Goal: Information Seeking & Learning: Learn about a topic

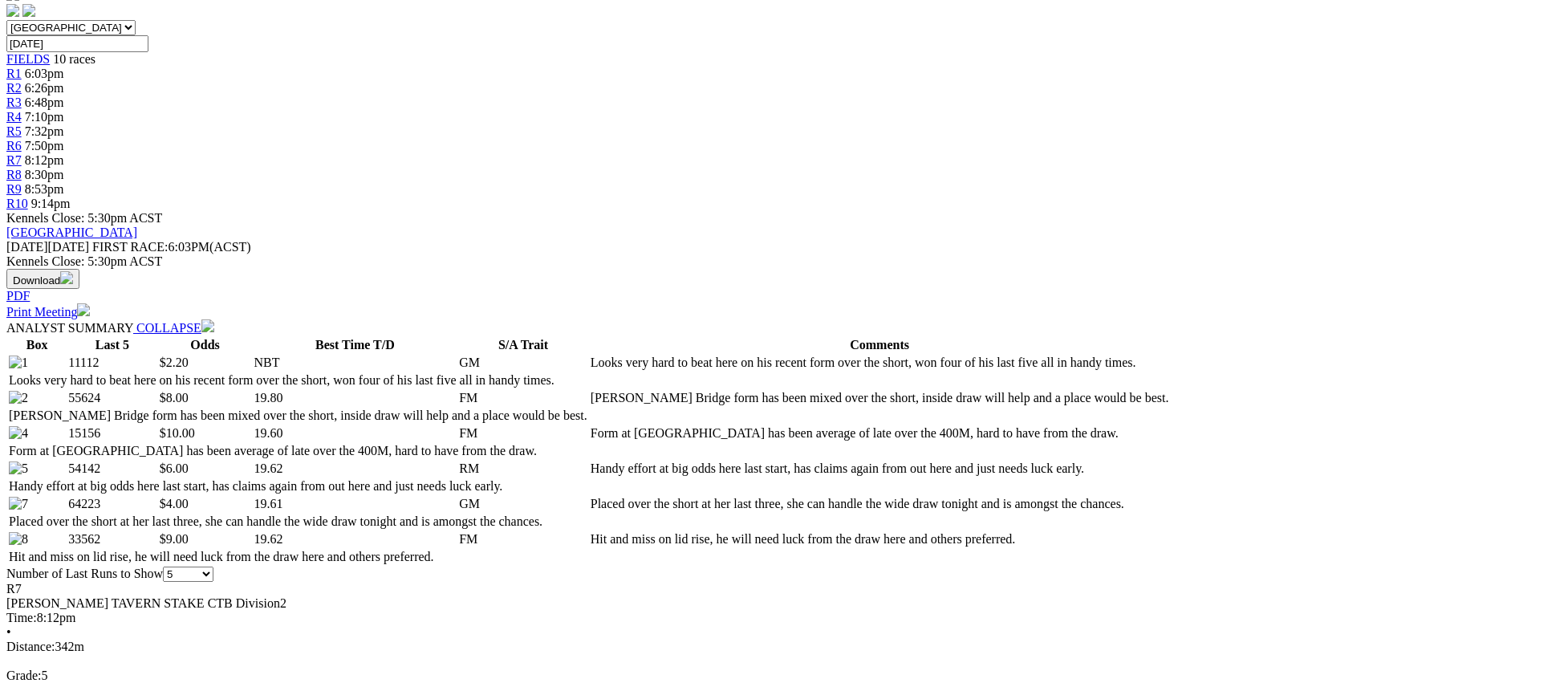
scroll to position [557, 0]
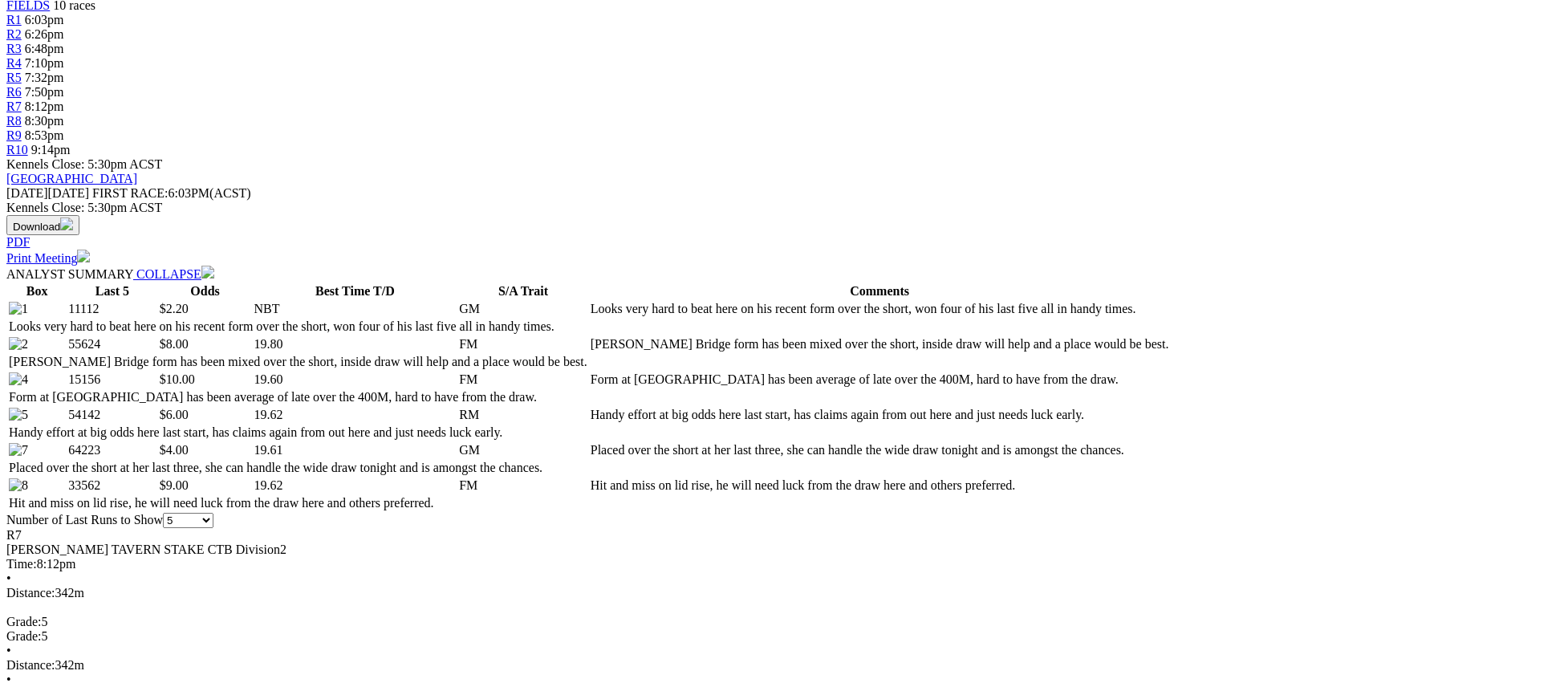
drag, startPoint x: 1290, startPoint y: 470, endPoint x: 1236, endPoint y: 296, distance: 182.2
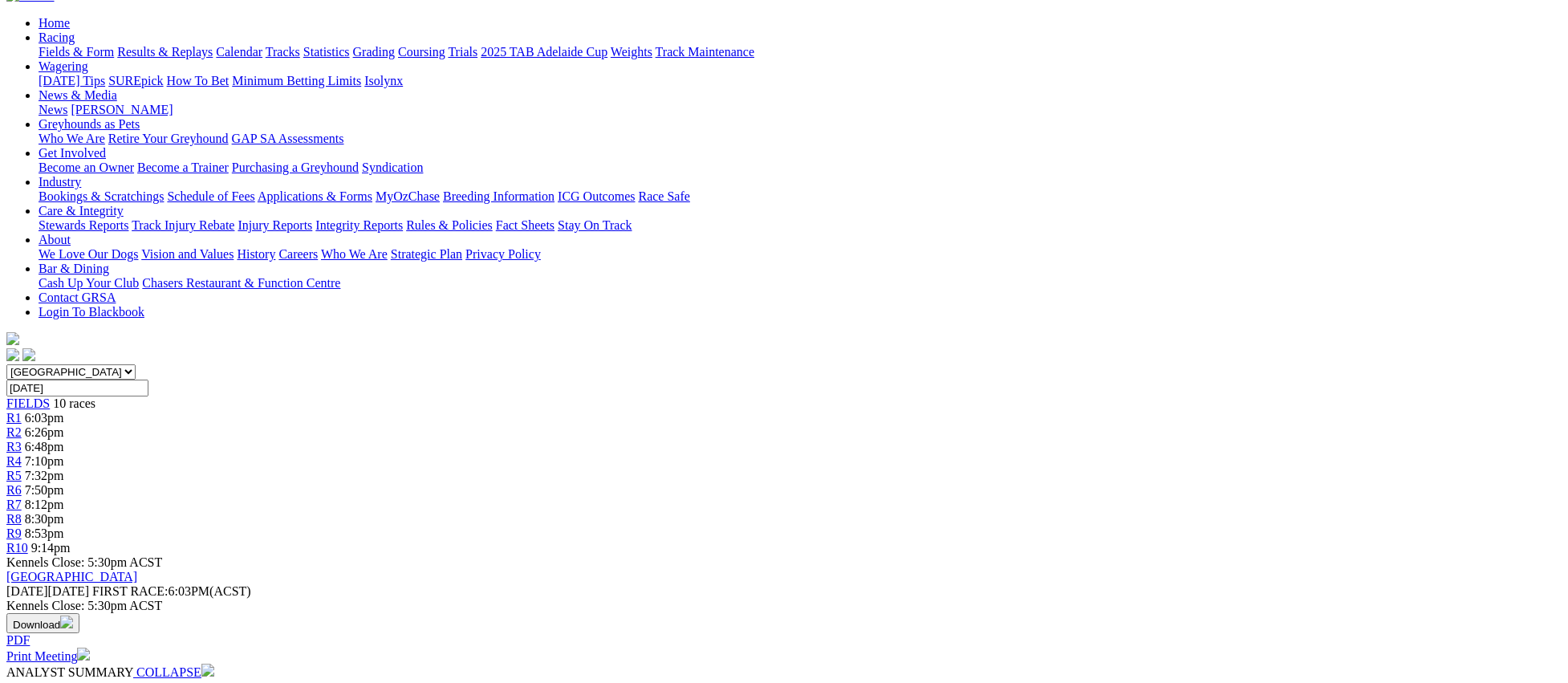
scroll to position [0, 0]
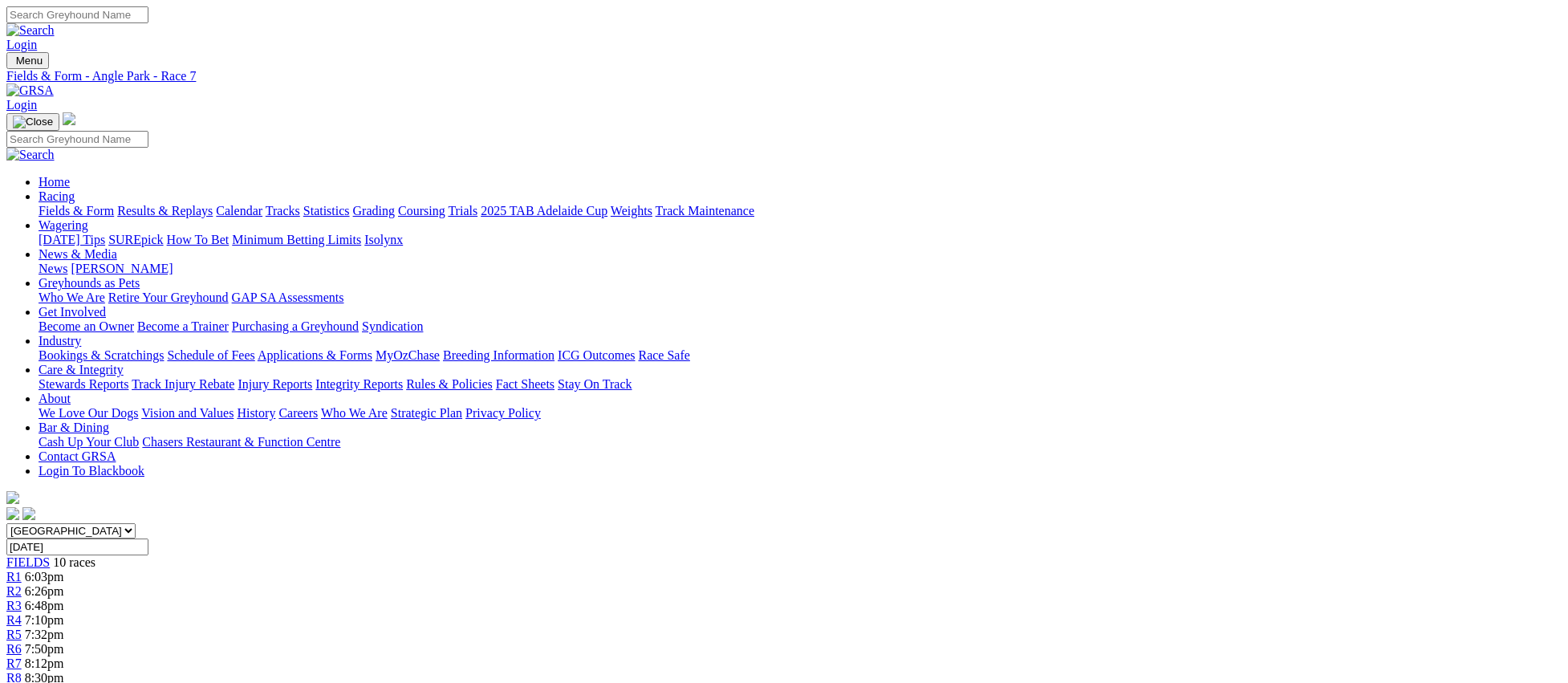
click at [22, 671] on span "R8" at bounding box center [13, 678] width 15 height 14
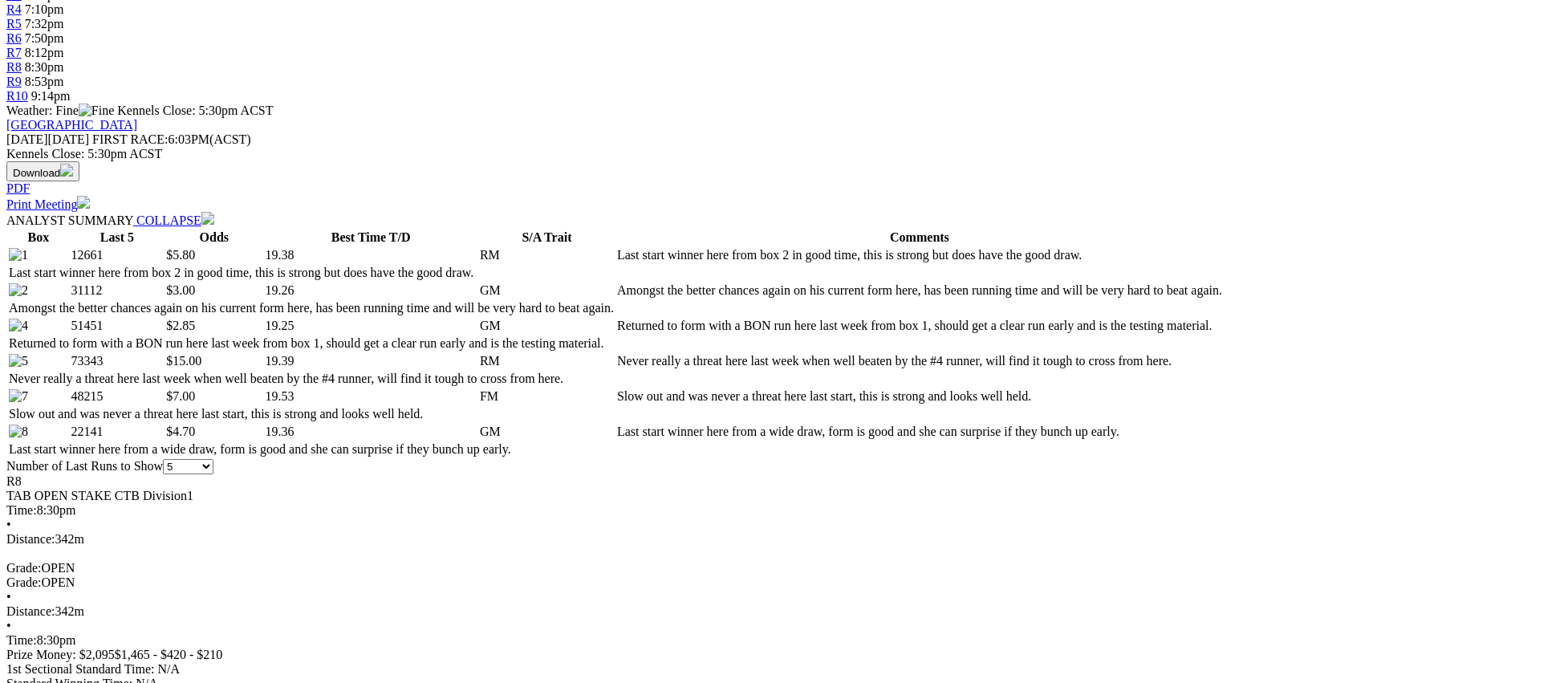
scroll to position [613, 0]
drag, startPoint x: 1302, startPoint y: 421, endPoint x: 1290, endPoint y: 427, distance: 13.4
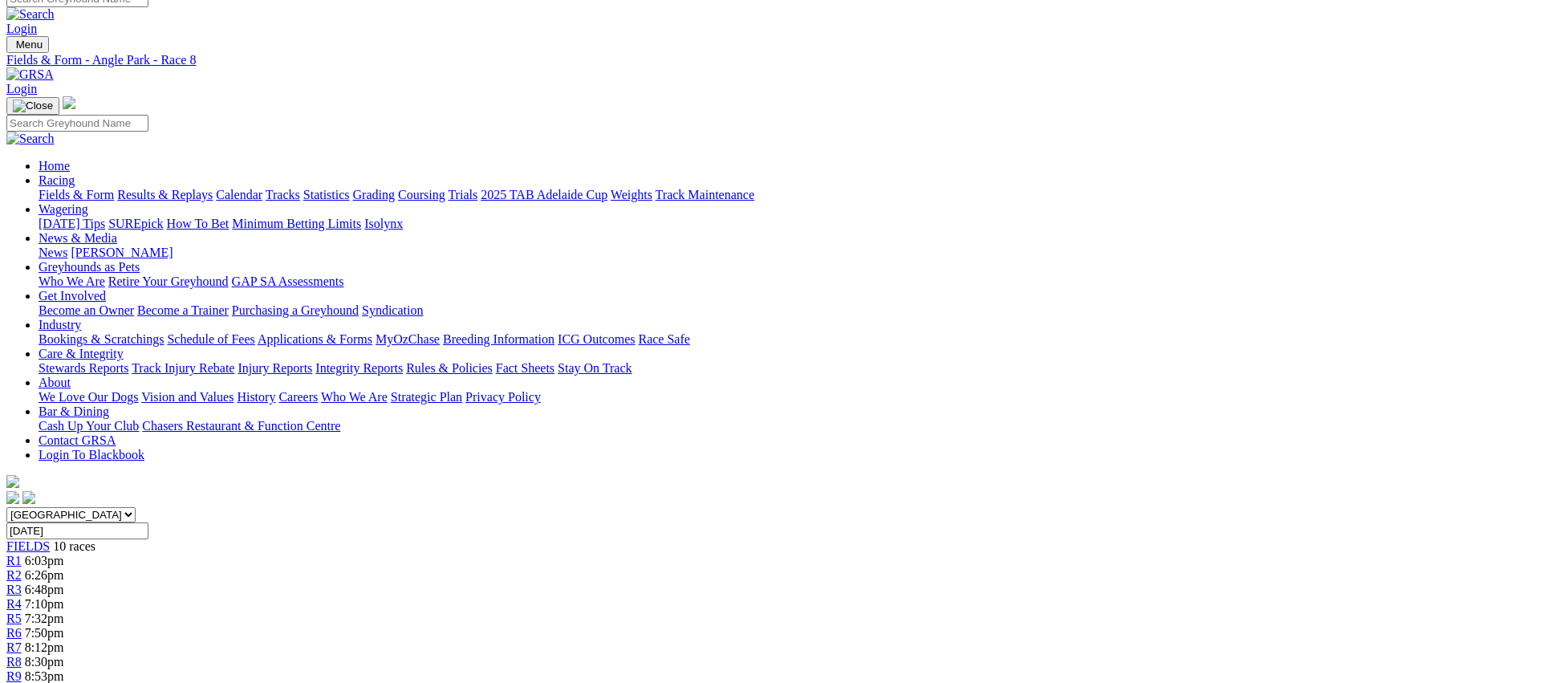
scroll to position [0, 0]
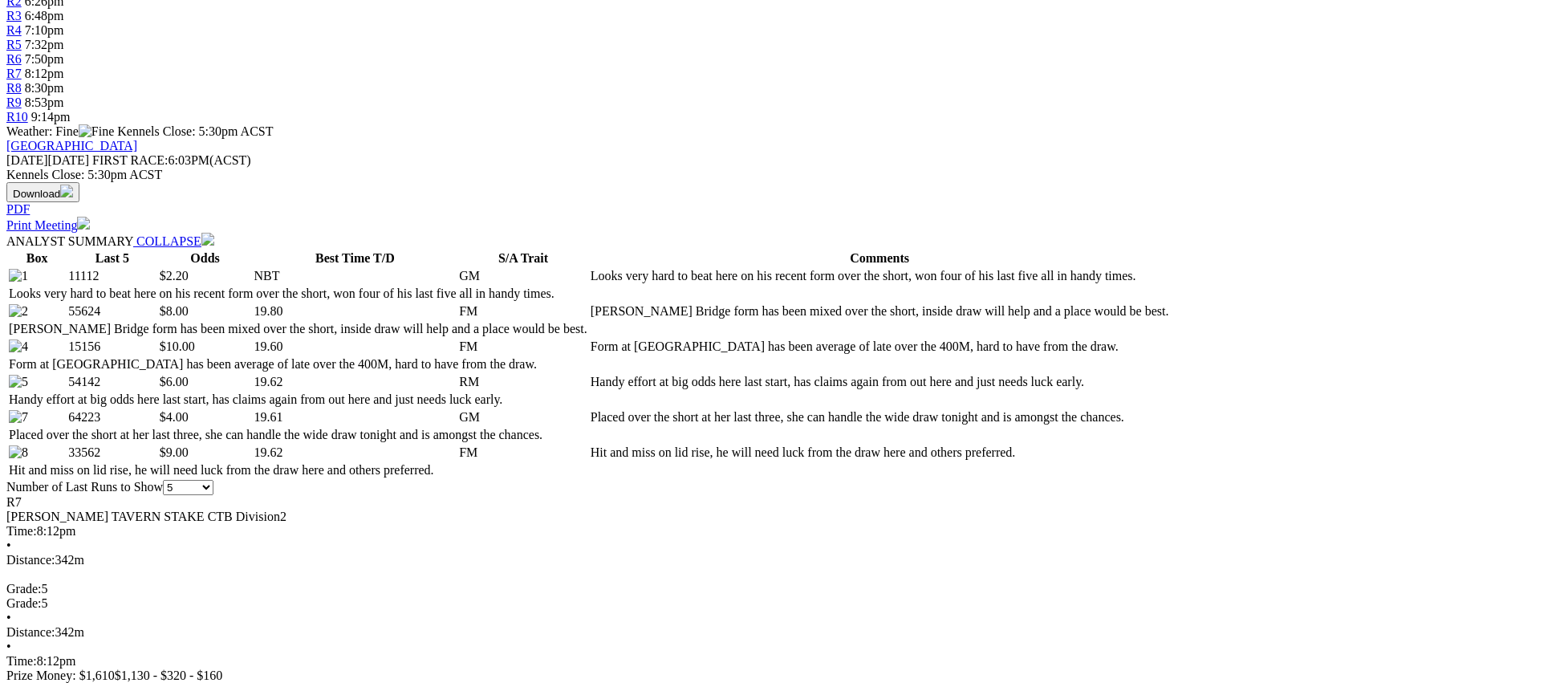
scroll to position [587, 0]
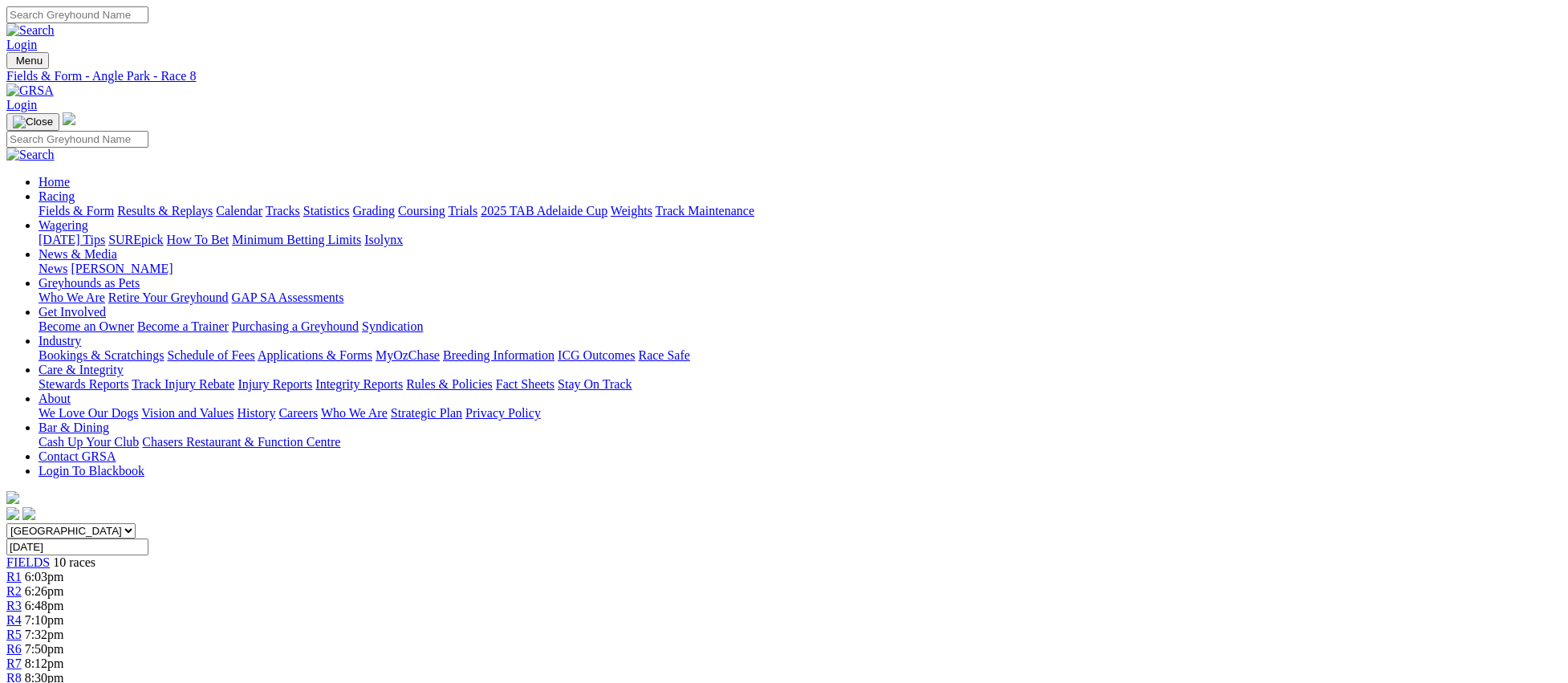
click at [64, 682] on span "8:53pm" at bounding box center [45, 692] width 40 height 14
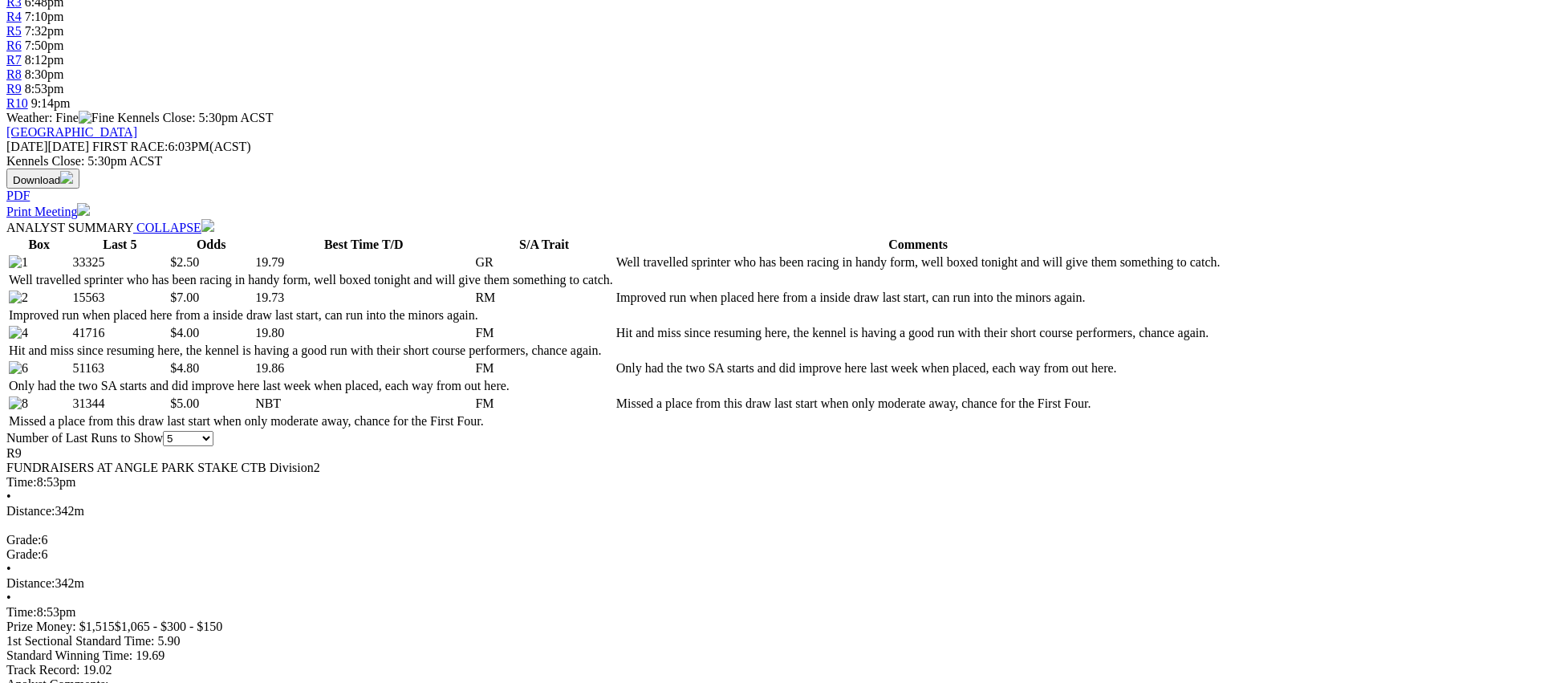
scroll to position [604, 0]
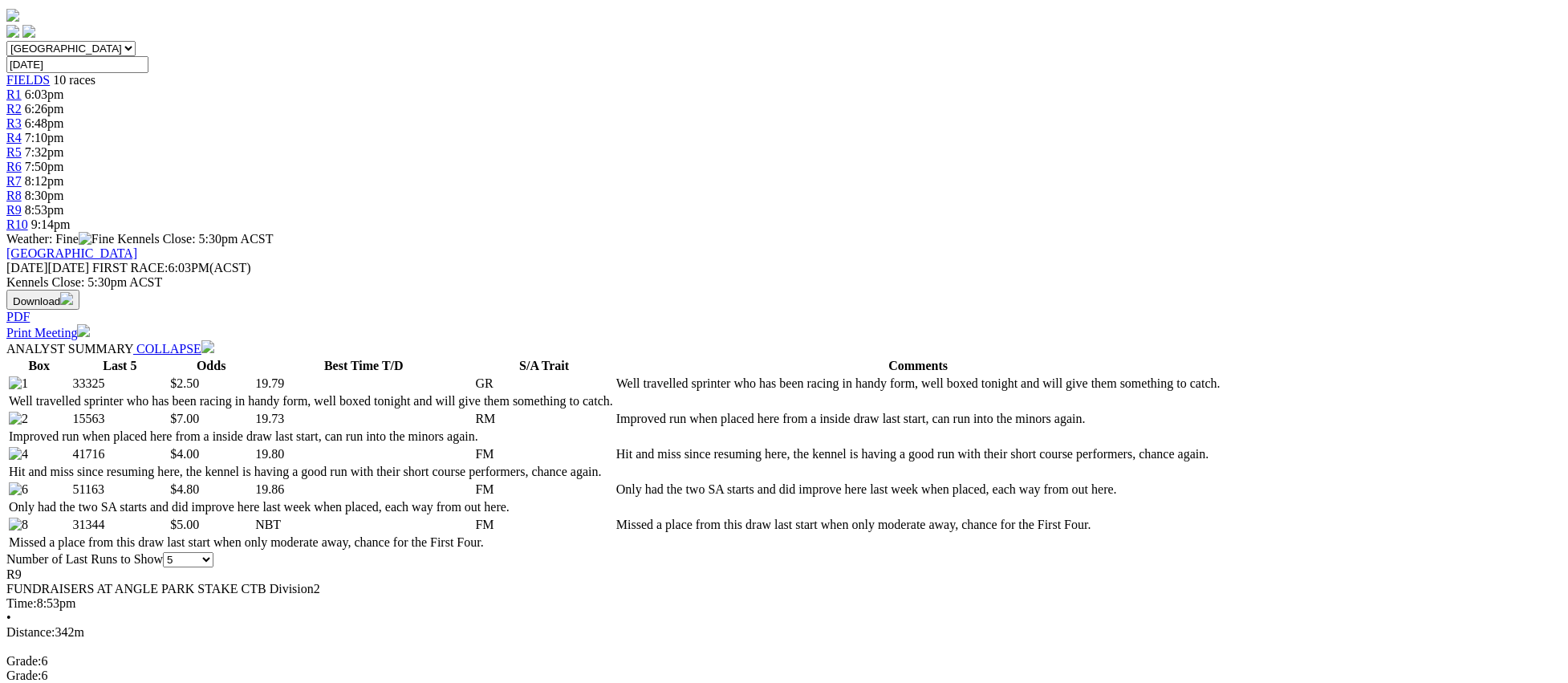
scroll to position [0, 0]
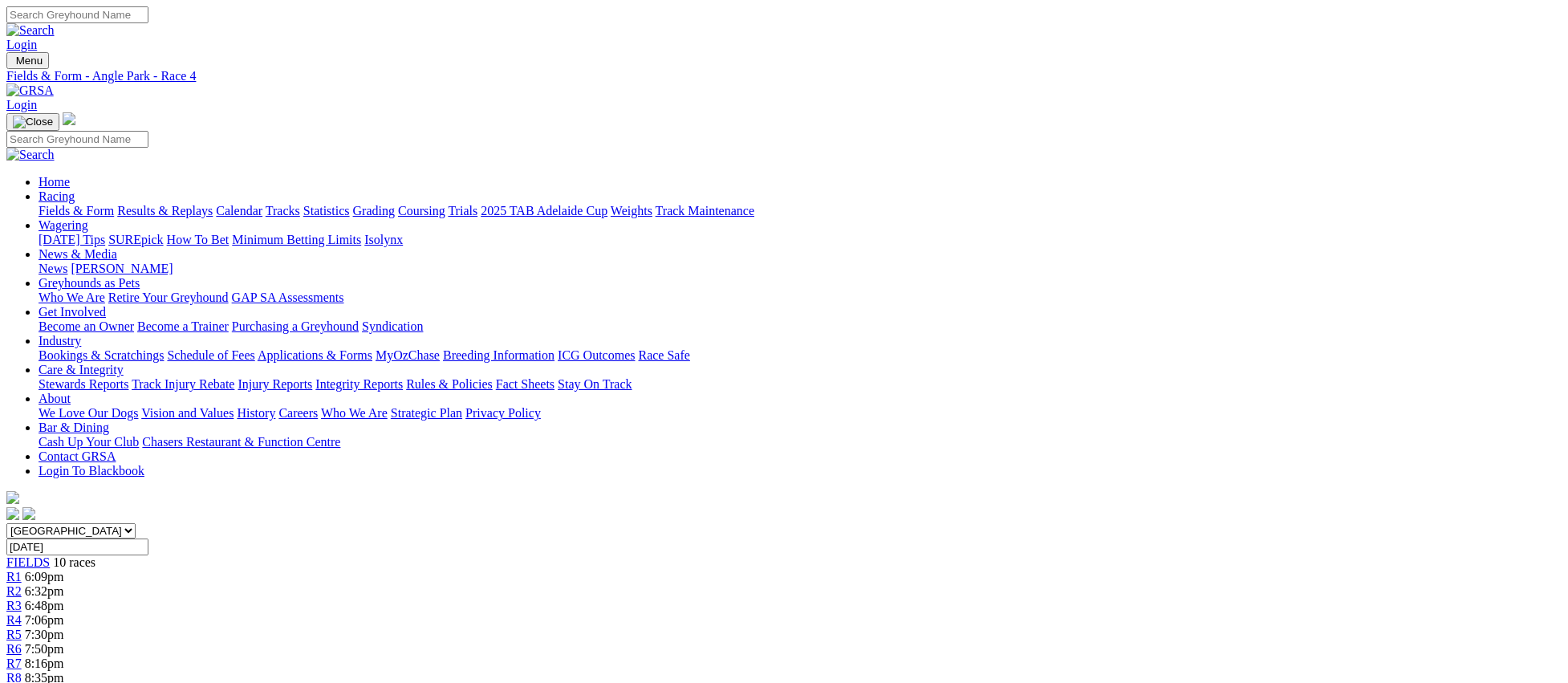
click at [114, 204] on link "Fields & Form" at bounding box center [76, 211] width 75 height 14
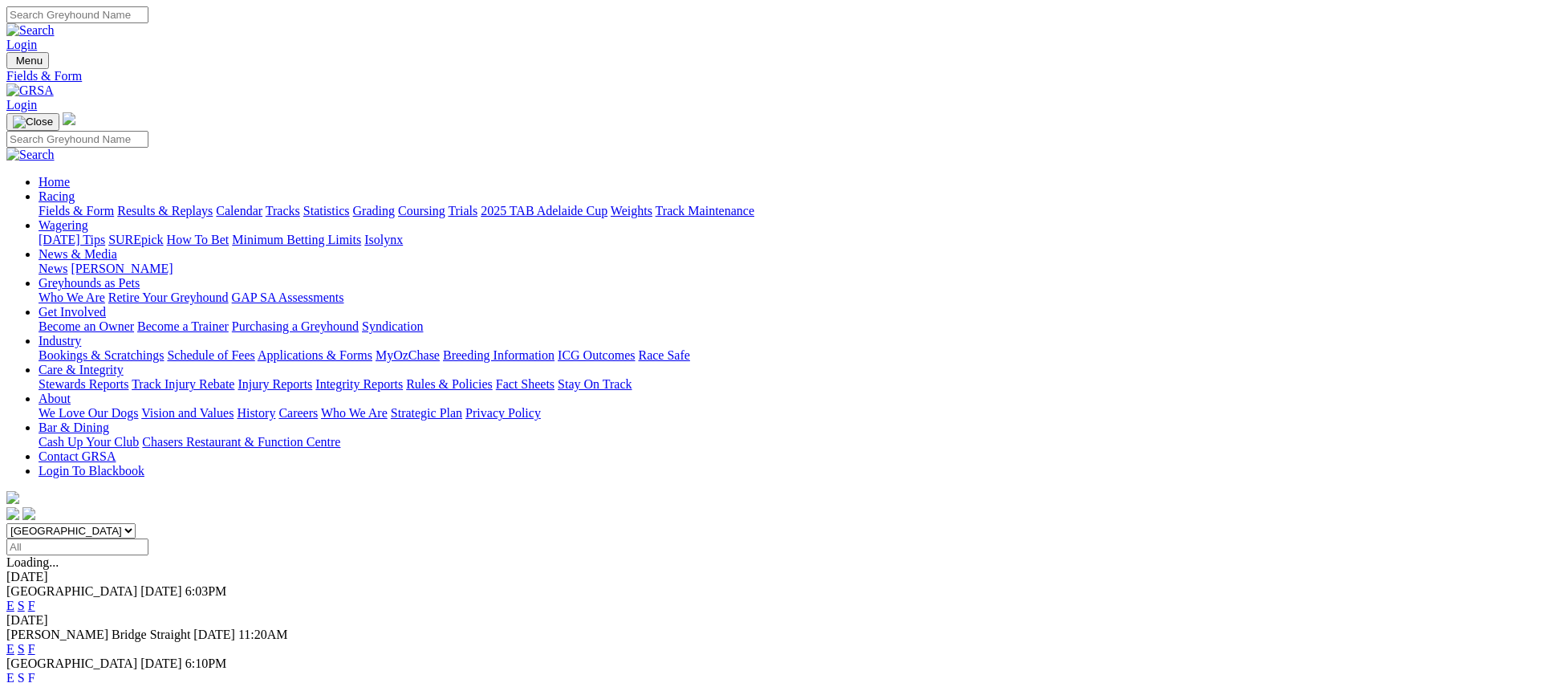
click at [114, 204] on link "Fields & Form" at bounding box center [76, 211] width 75 height 14
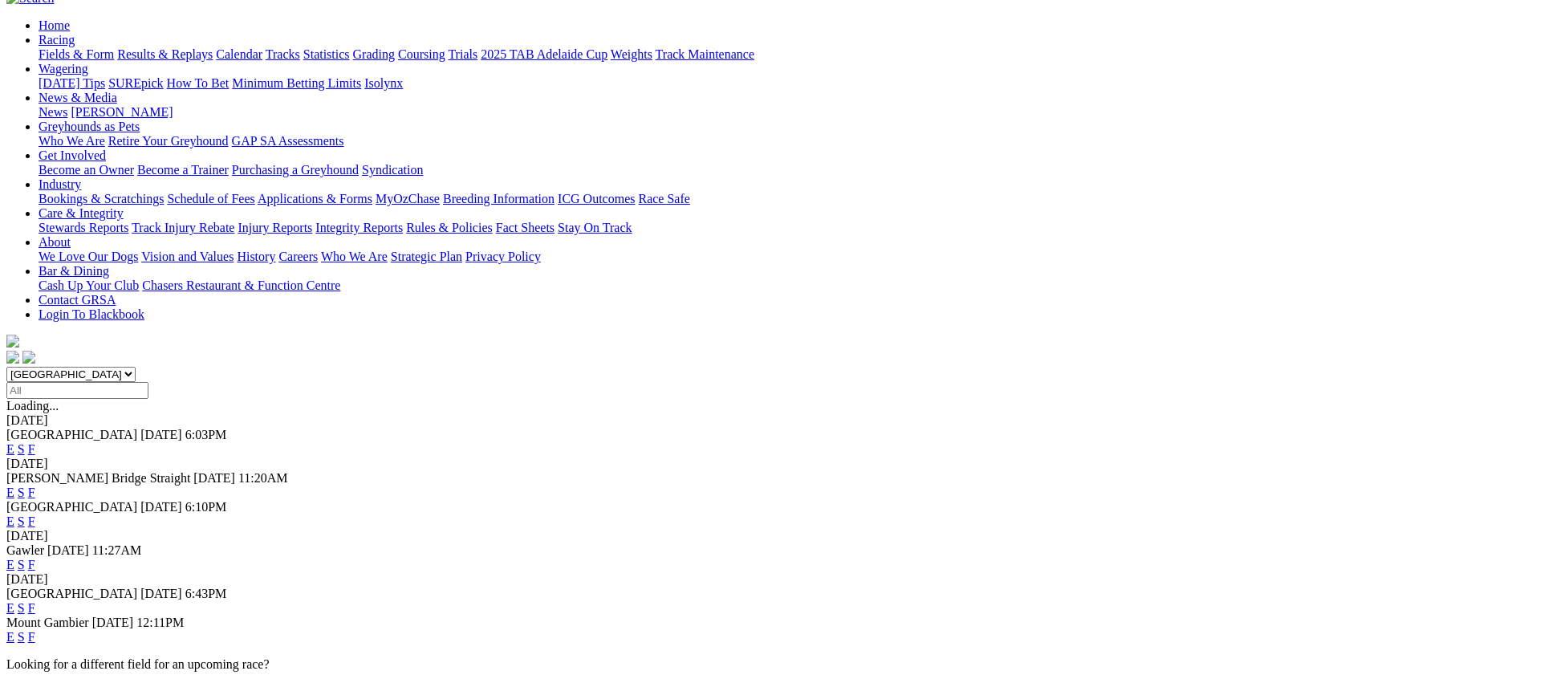
scroll to position [160, 0]
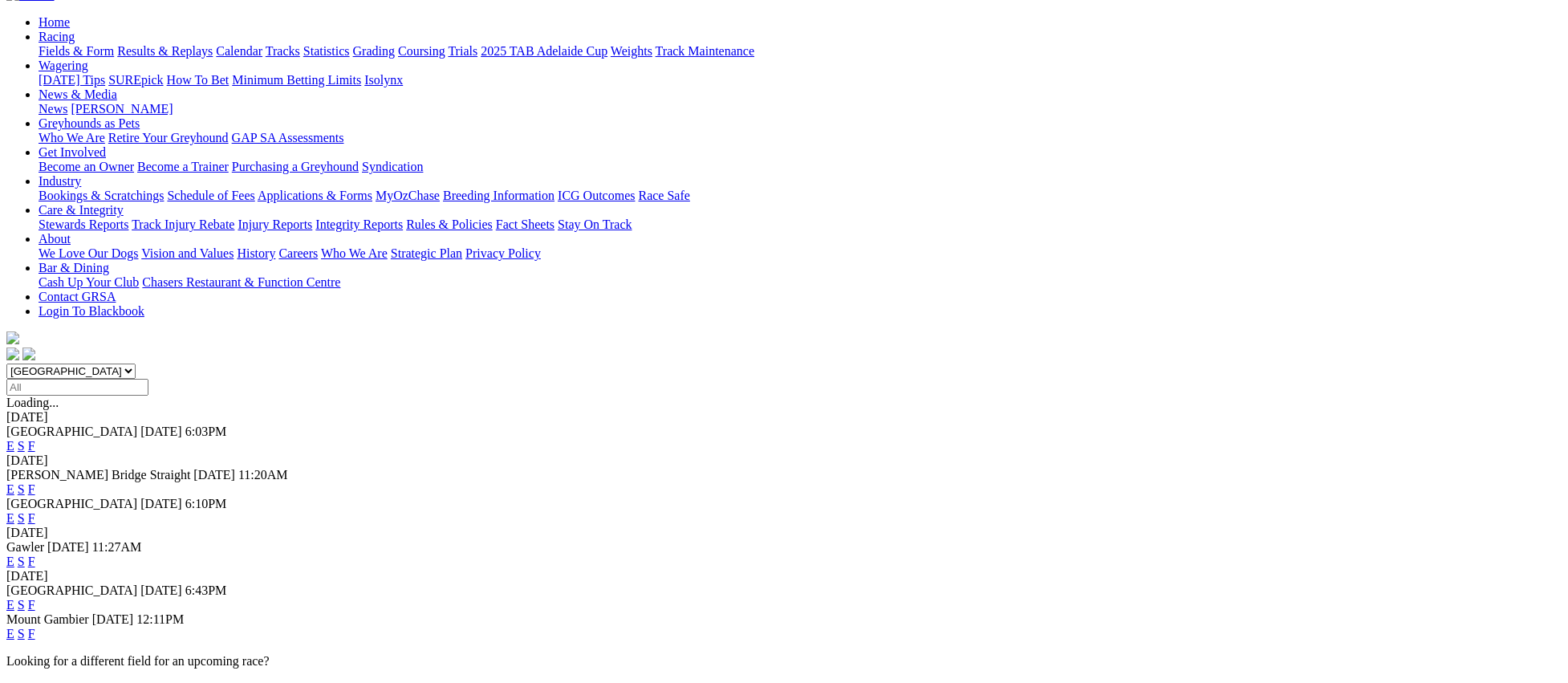
click at [15, 482] on link "E" at bounding box center [10, 489] width 8 height 14
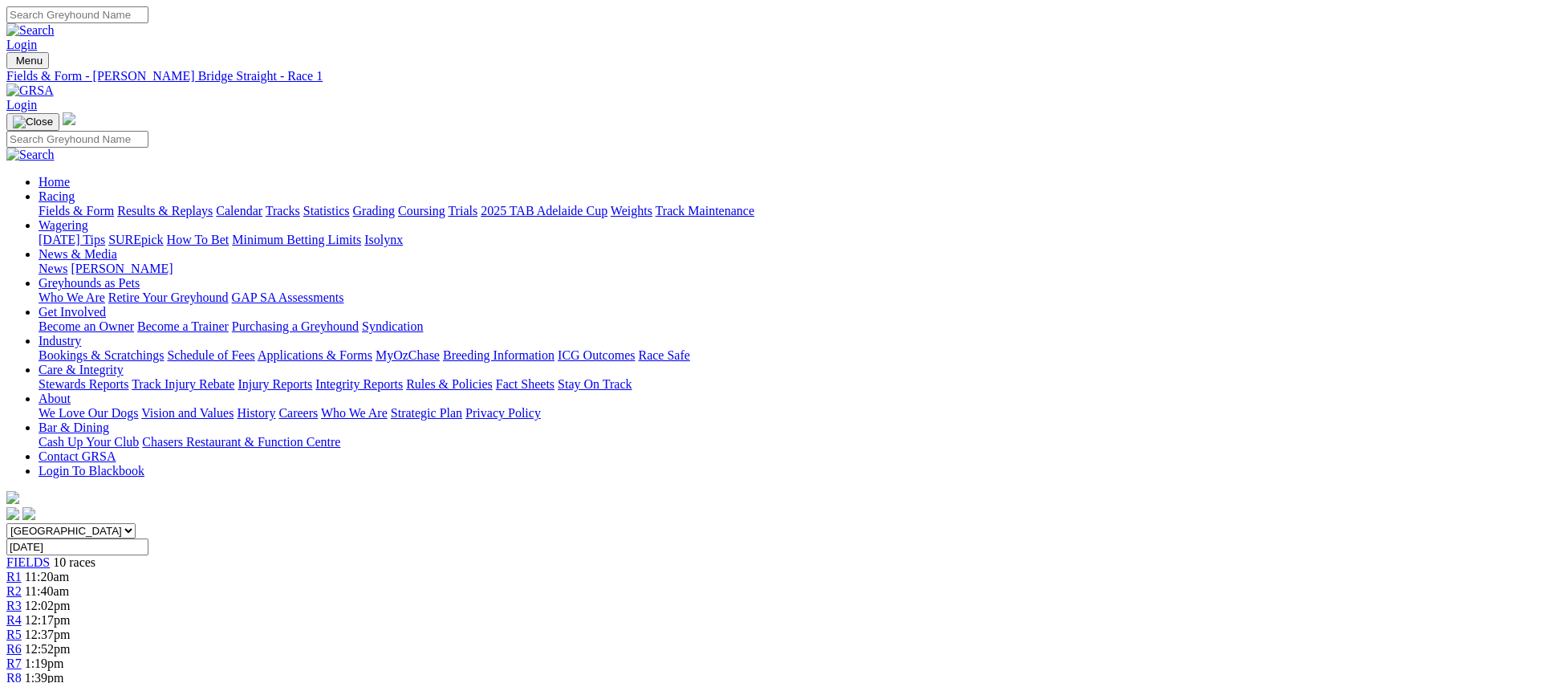
click at [114, 204] on link "Fields & Form" at bounding box center [76, 211] width 75 height 14
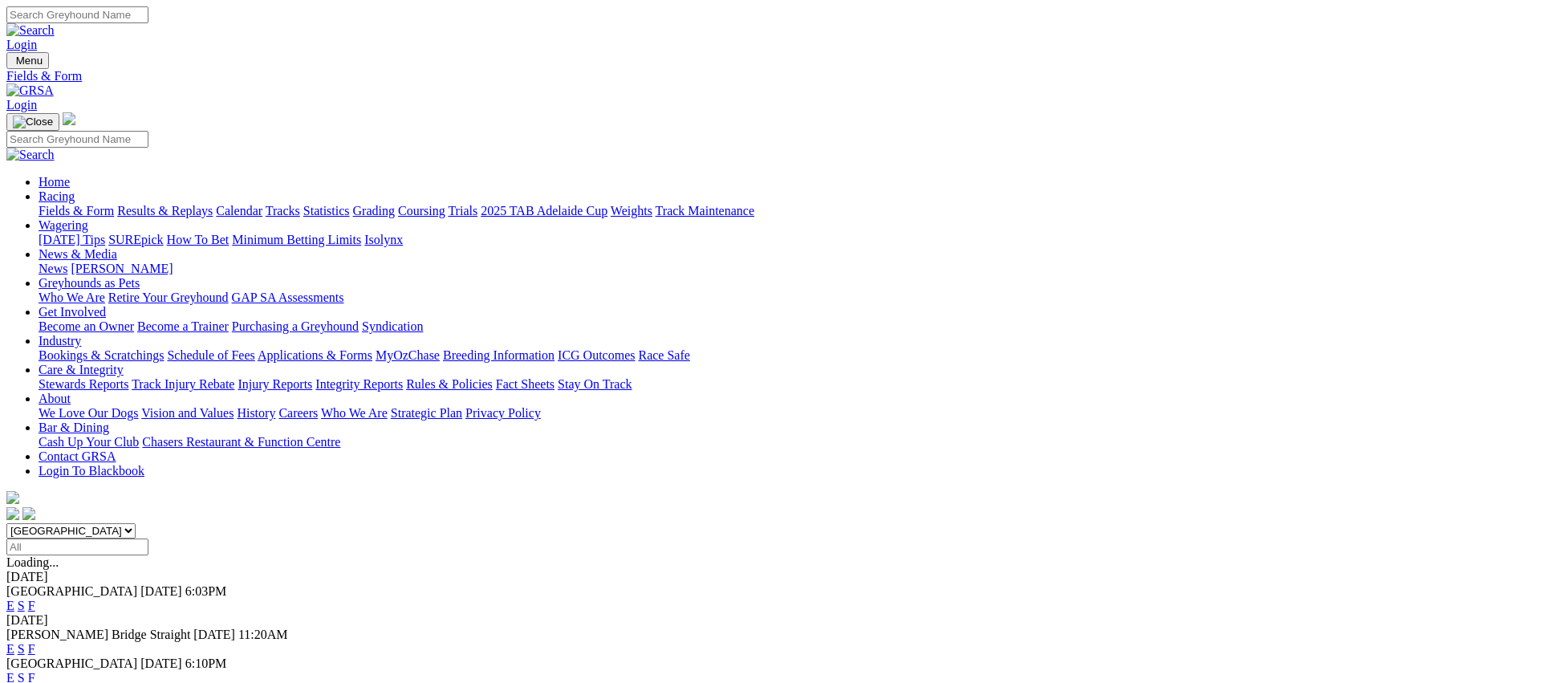
click at [15, 671] on link "E" at bounding box center [10, 678] width 8 height 14
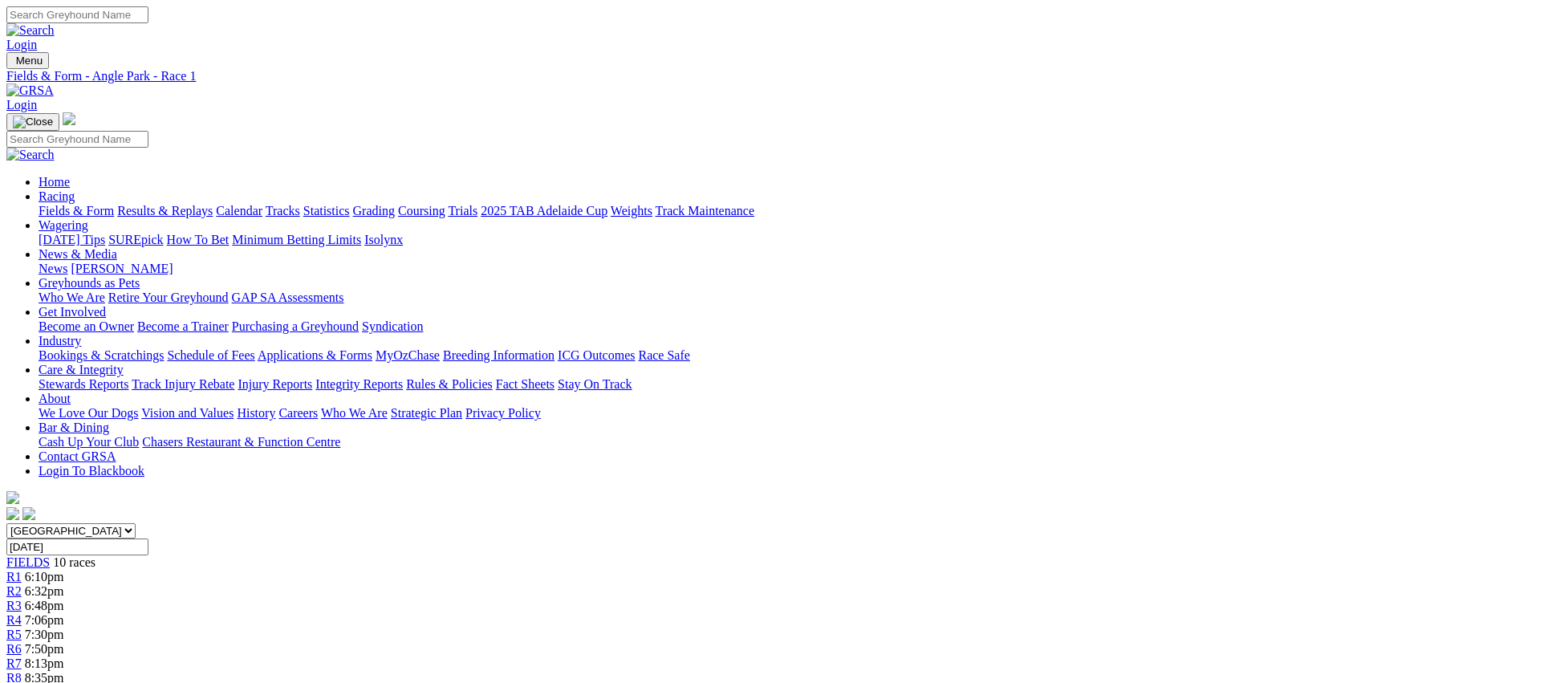
click at [114, 204] on link "Fields & Form" at bounding box center [76, 211] width 75 height 14
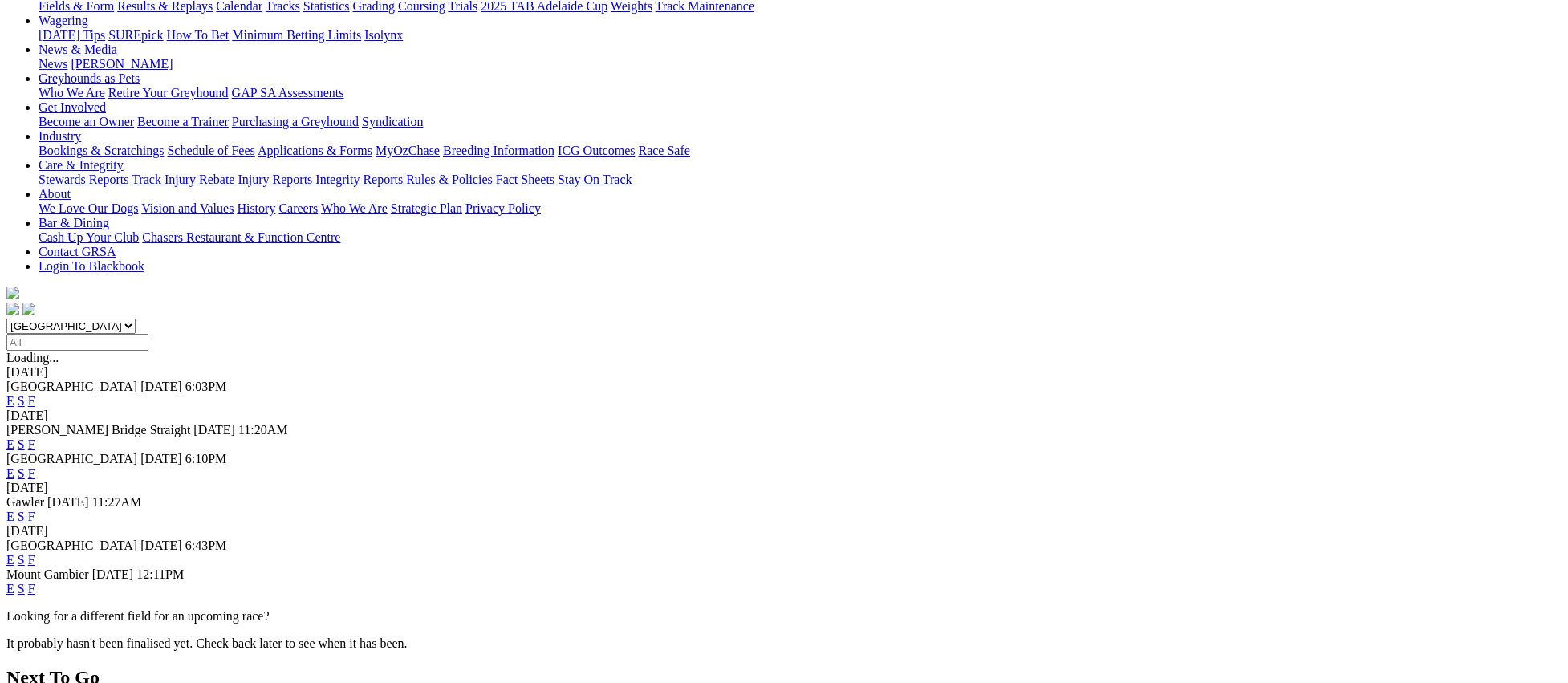
scroll to position [208, 0]
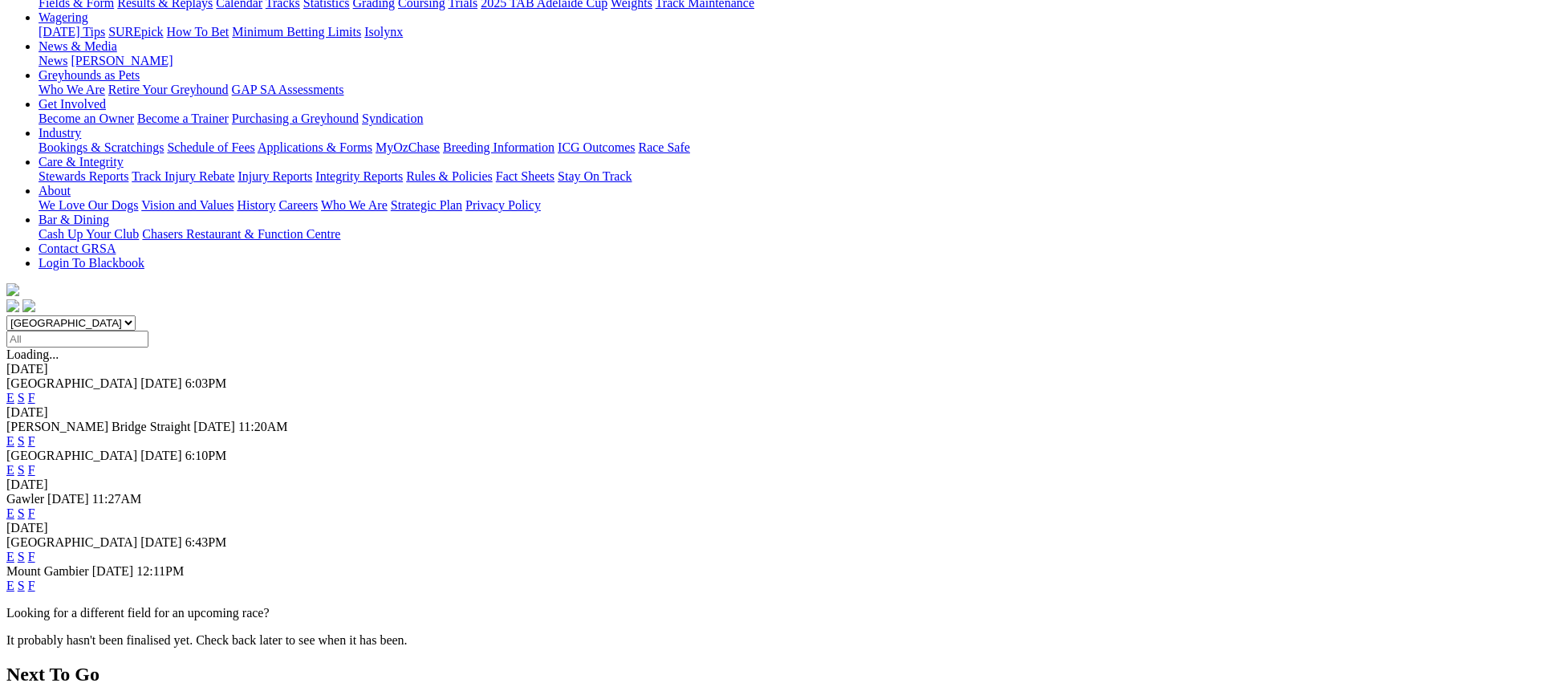
click at [15, 507] on link "E" at bounding box center [10, 513] width 8 height 14
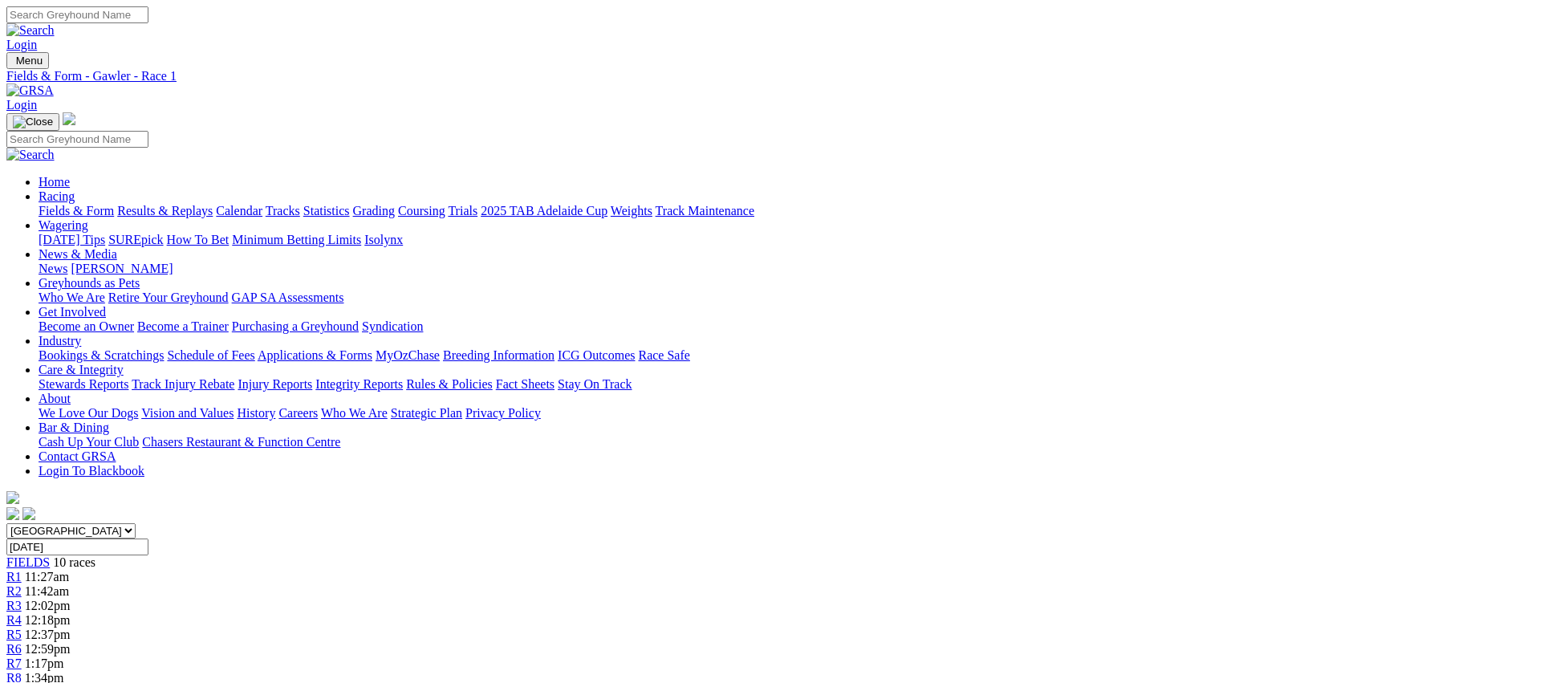
click at [114, 204] on link "Fields & Form" at bounding box center [76, 211] width 75 height 14
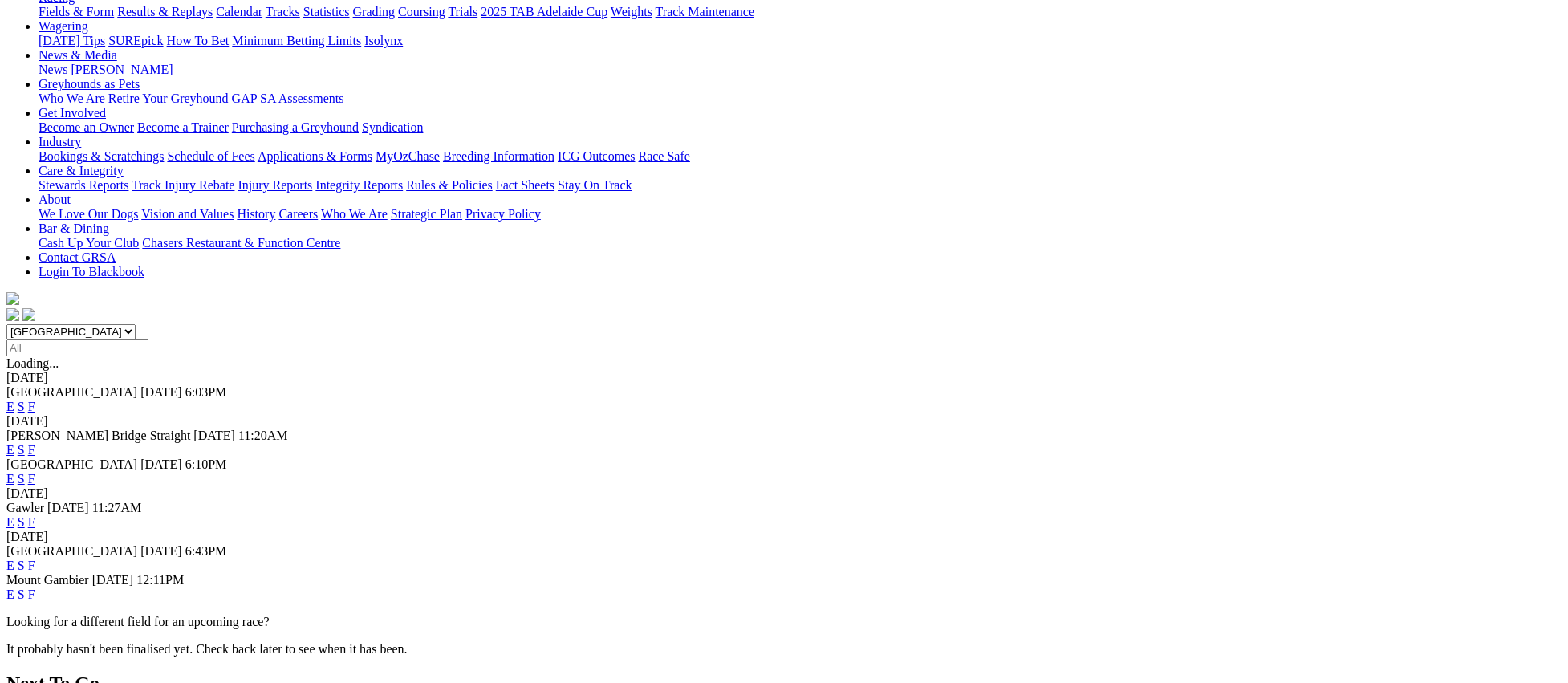
scroll to position [203, 0]
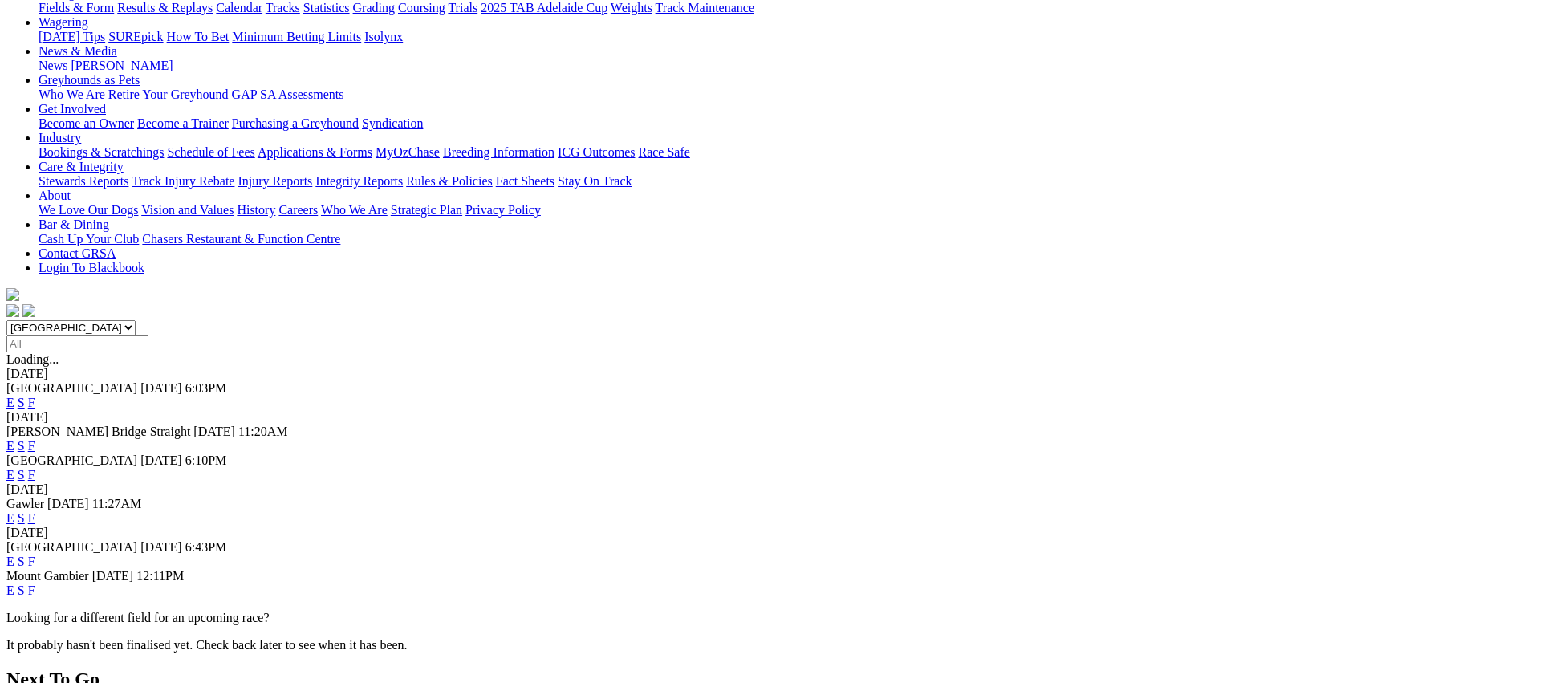
click at [36, 554] on link "F" at bounding box center [31, 561] width 7 height 14
